Goal: Transaction & Acquisition: Purchase product/service

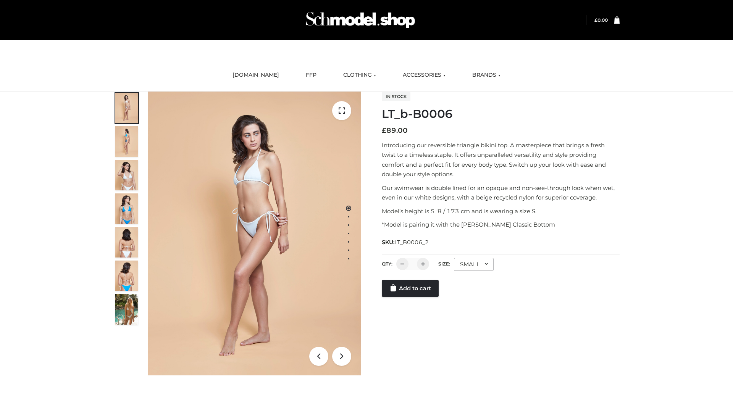
click at [411, 289] on link "Add to cart" at bounding box center [410, 288] width 57 height 17
